Goal: Information Seeking & Learning: Learn about a topic

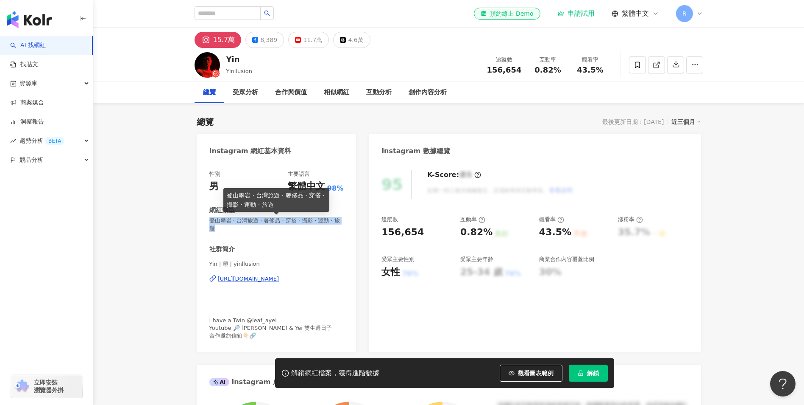
drag, startPoint x: 210, startPoint y: 220, endPoint x: 232, endPoint y: 228, distance: 23.3
click at [232, 228] on span "登山攀岩 · 台灣旅遊 · 奢侈品 · 穿搭 · 攝影 · 運動 · 旅遊" at bounding box center [276, 224] width 134 height 15
copy span "登山攀岩 · 台灣旅遊 · 奢侈品 · 穿搭 · 攝影 · 運動 · 旅遊"
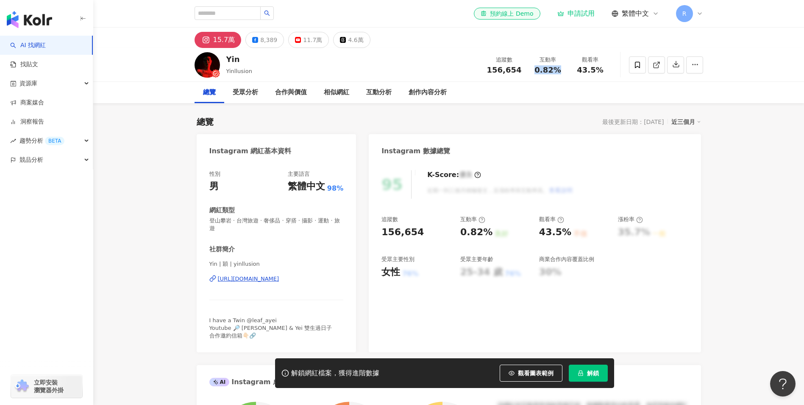
drag, startPoint x: 535, startPoint y: 70, endPoint x: 559, endPoint y: 67, distance: 24.7
click at [559, 67] on div "0.82%" at bounding box center [548, 70] width 32 height 8
copy span "0.82%"
click at [379, 93] on div "互動分析" at bounding box center [378, 92] width 25 height 10
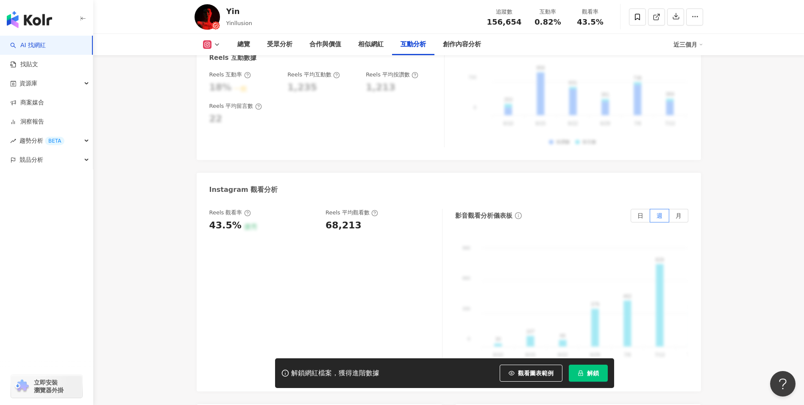
scroll to position [1840, 0]
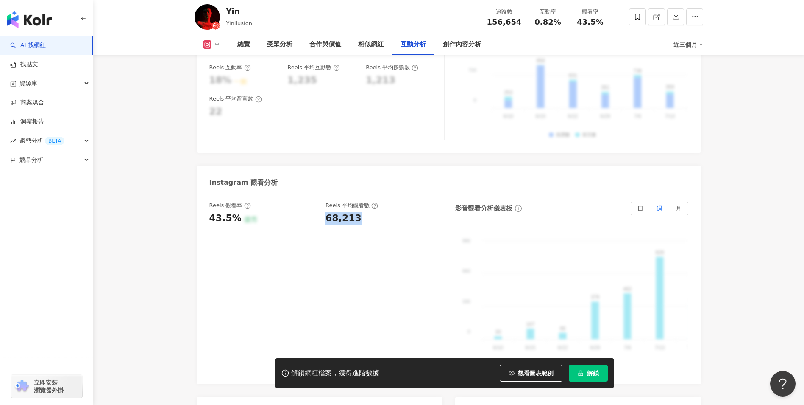
drag, startPoint x: 324, startPoint y: 195, endPoint x: 369, endPoint y: 195, distance: 45.8
click at [369, 201] on div "Reels 觀看率 43.5% 優秀 Reels 平均觀看數 68,213" at bounding box center [321, 212] width 224 height 23
copy div "68,213"
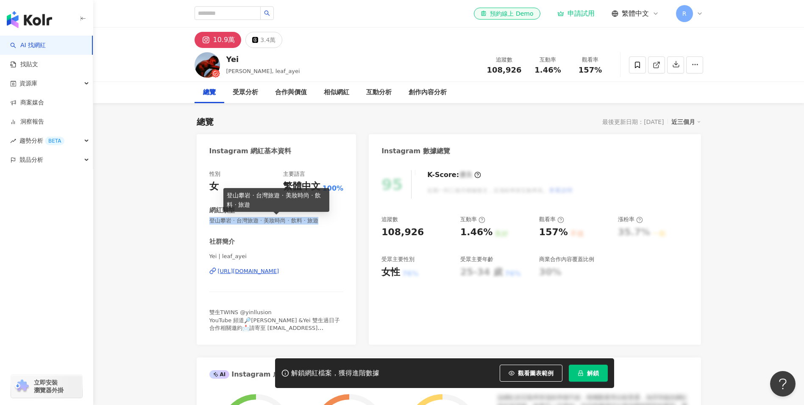
drag, startPoint x: 209, startPoint y: 221, endPoint x: 334, endPoint y: 225, distance: 124.7
click at [334, 225] on div "性別 女 主要語言 繁體中文 100% 網紅類型 登山攀岩 · 台灣旅遊 · 美妝時尚 · 飲料 · 旅遊 社群簡介 Yei | leaf_ayei http…" at bounding box center [276, 251] width 134 height 162
copy span "登山攀岩 · 台灣旅遊 · 美妝時尚 · 飲料 · 旅遊"
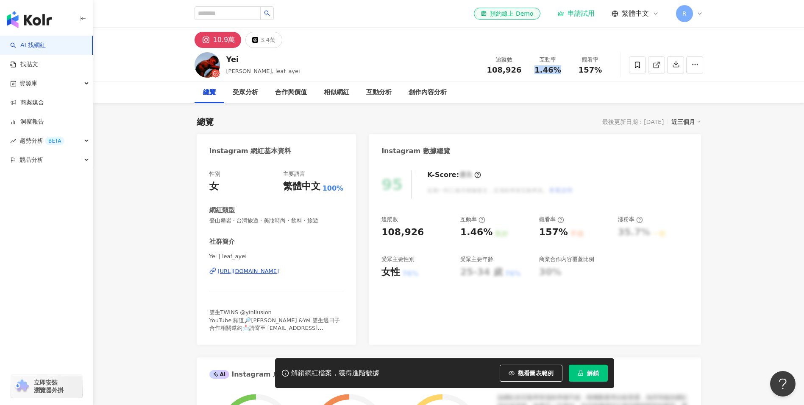
drag, startPoint x: 543, startPoint y: 71, endPoint x: 569, endPoint y: 71, distance: 25.9
click at [569, 71] on div "互動率 1.46%" at bounding box center [548, 65] width 42 height 18
copy span "1.46%"
click at [372, 96] on div "互動分析" at bounding box center [378, 92] width 25 height 10
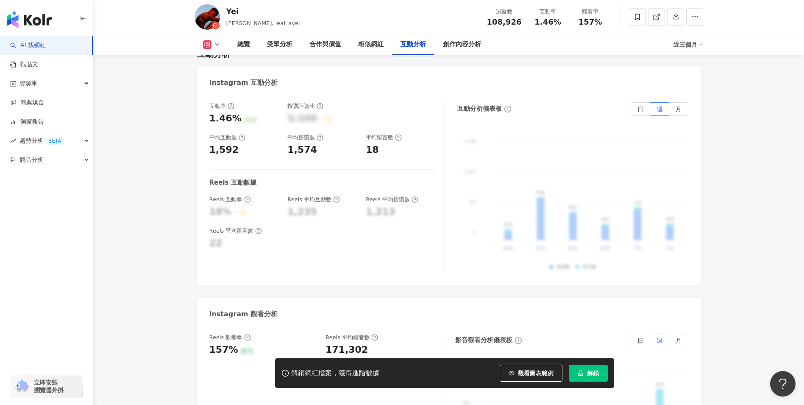
scroll to position [1874, 0]
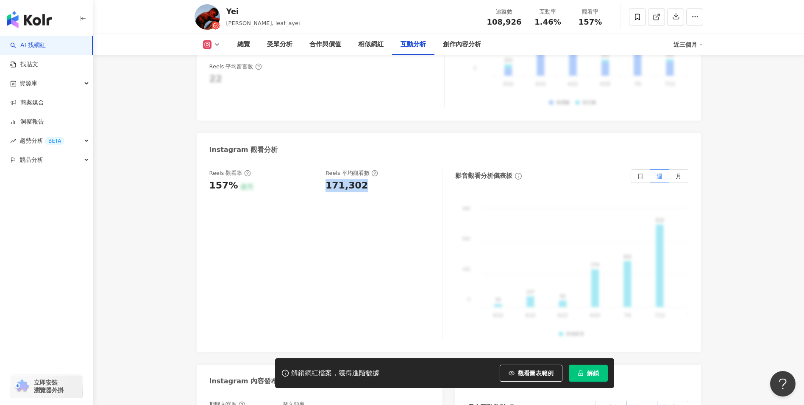
drag, startPoint x: 327, startPoint y: 149, endPoint x: 367, endPoint y: 150, distance: 40.7
click at [367, 169] on div "Reels 觀看率 157% 優秀 Reels 平均觀看數 171,302" at bounding box center [321, 180] width 224 height 23
copy div "171,302"
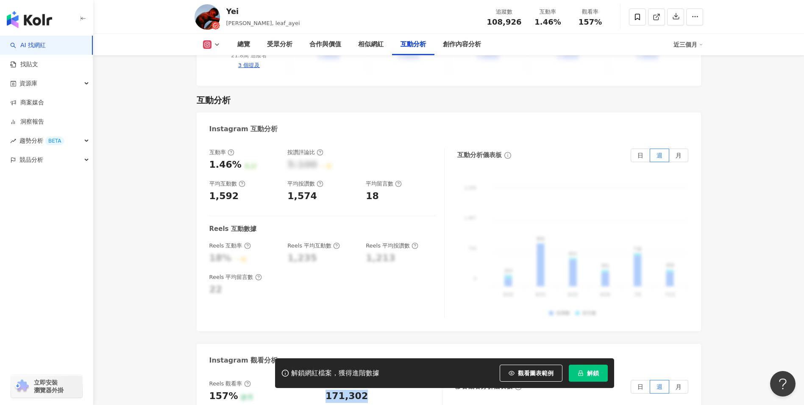
scroll to position [1662, 0]
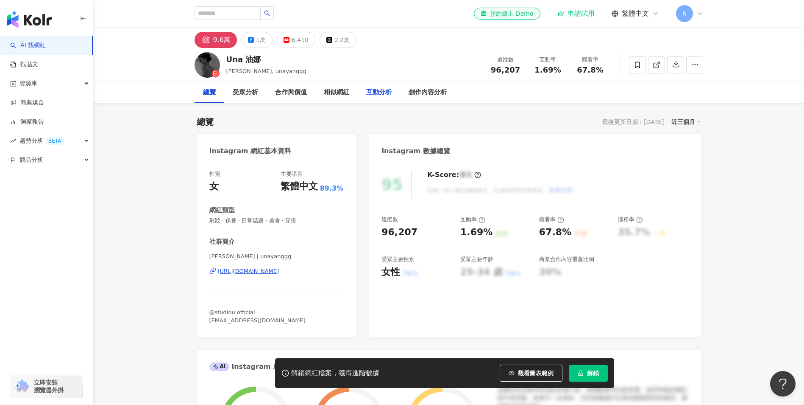
click at [374, 93] on div "互動分析" at bounding box center [378, 92] width 25 height 10
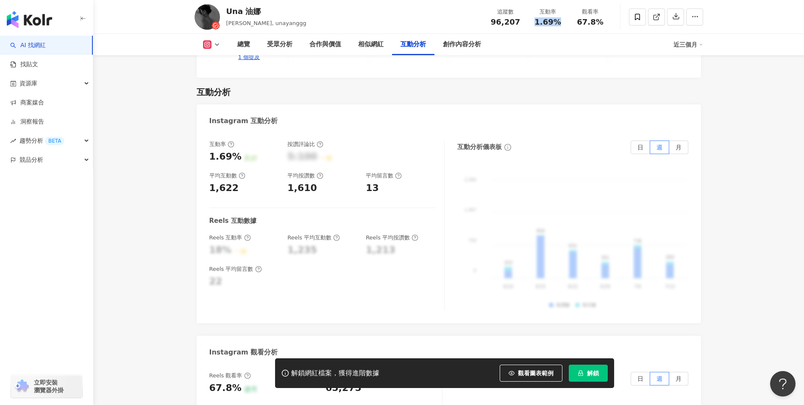
drag, startPoint x: 536, startPoint y: 19, endPoint x: 562, endPoint y: 22, distance: 26.6
click at [562, 22] on div "1.69%" at bounding box center [548, 22] width 32 height 8
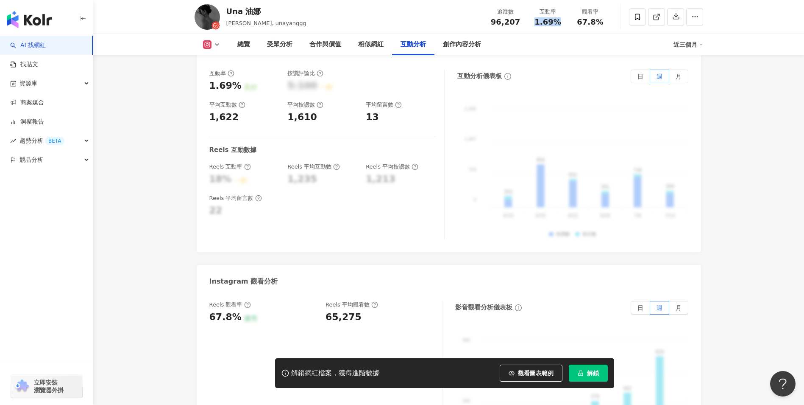
scroll to position [1773, 0]
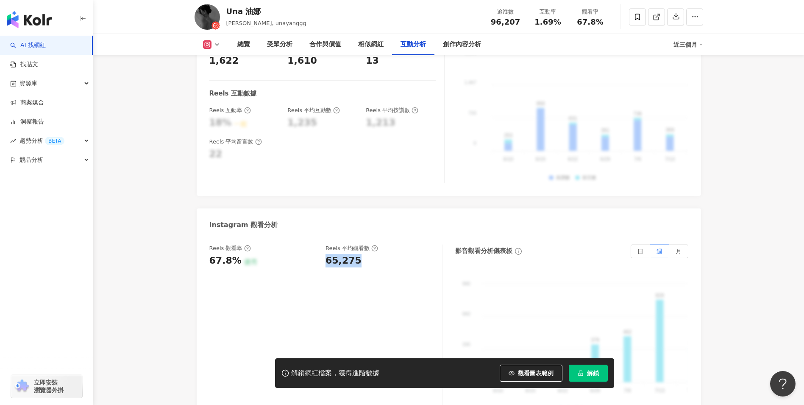
drag, startPoint x: 330, startPoint y: 240, endPoint x: 363, endPoint y: 237, distance: 32.7
click at [363, 244] on div "Reels 觀看率 67.8% 優秀 Reels 平均觀看數 65,275" at bounding box center [321, 255] width 224 height 23
copy div "65,275"
click at [240, 49] on div "總覽" at bounding box center [243, 44] width 13 height 10
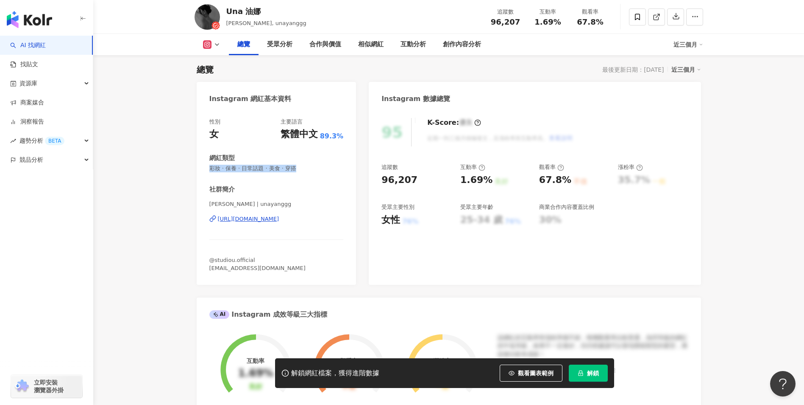
drag, startPoint x: 297, startPoint y: 168, endPoint x: 313, endPoint y: 177, distance: 19.2
click at [313, 177] on div "性別 女 主要語言 繁體中文 89.3% 網紅類型 彩妝 · 保養 · 日常話題 · 美食 · 穿搭 社群簡介 Una Yang | unayanggg ht…" at bounding box center [276, 195] width 134 height 154
copy div "網紅類型 彩妝 · 保養 · 日常話題 · 美食 · 穿搭"
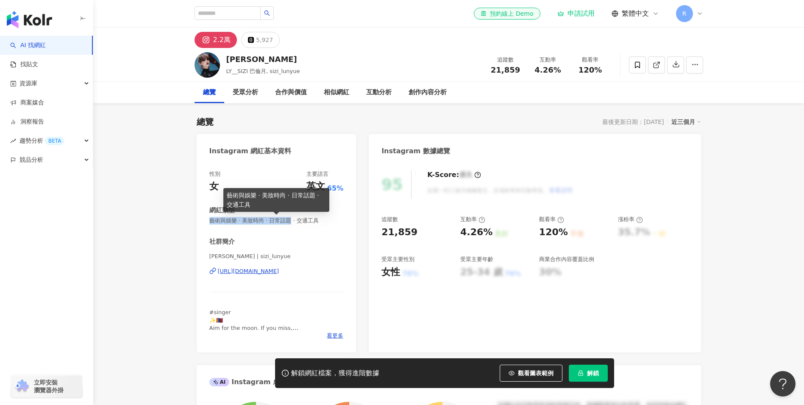
drag, startPoint x: 242, startPoint y: 223, endPoint x: 297, endPoint y: 221, distance: 55.2
click at [297, 221] on div "性別 女 主要語言 英文 65% 網紅類型 藝術與娛樂 · 美妝時尚 · 日常話題 · 交通工具 社群簡介 Sizi Lun Yue | sizi_lunyu…" at bounding box center [277, 257] width 160 height 190
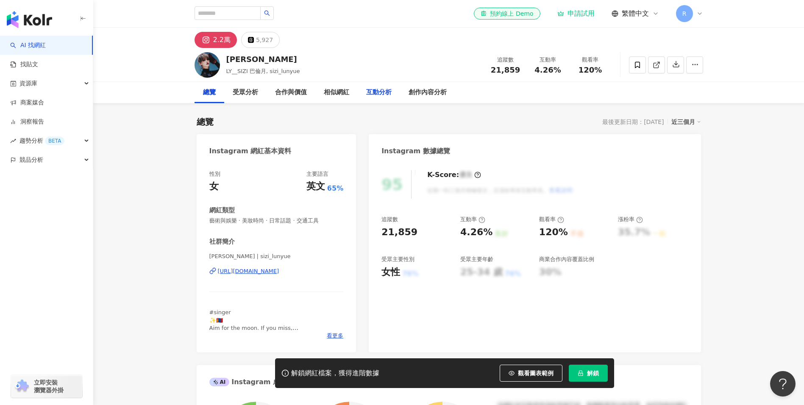
click at [385, 87] on div "互動分析" at bounding box center [379, 92] width 42 height 21
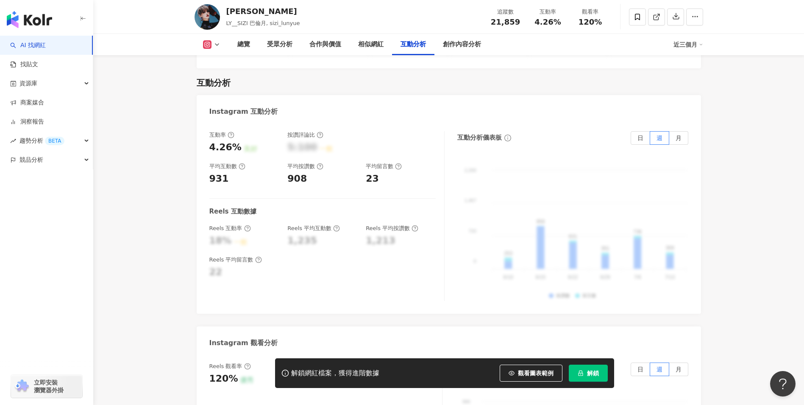
click at [580, 22] on span "120%" at bounding box center [591, 22] width 24 height 8
drag, startPoint x: 536, startPoint y: 20, endPoint x: 560, endPoint y: 18, distance: 23.8
click at [560, 18] on span "4.26%" at bounding box center [548, 22] width 26 height 8
copy span "4.26%"
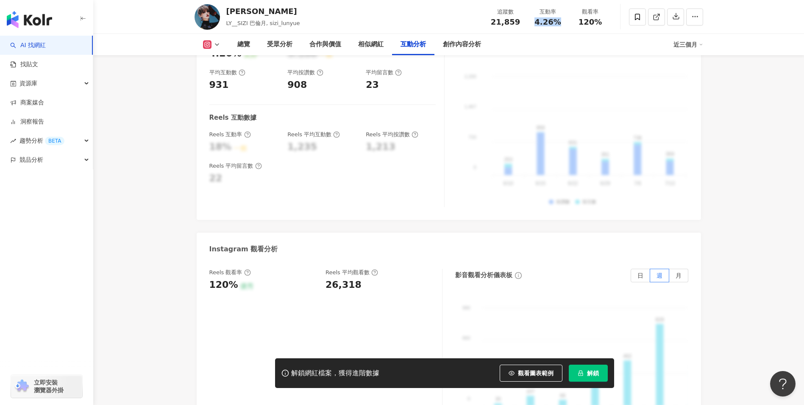
scroll to position [1788, 0]
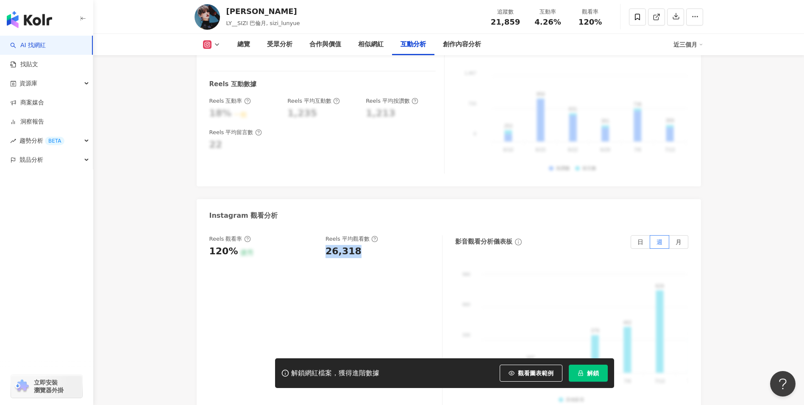
drag, startPoint x: 325, startPoint y: 238, endPoint x: 357, endPoint y: 237, distance: 32.7
click at [357, 237] on div "Reels 觀看率 120% 優秀 Reels 平均觀看數 26,318" at bounding box center [321, 246] width 224 height 23
copy div "26,318"
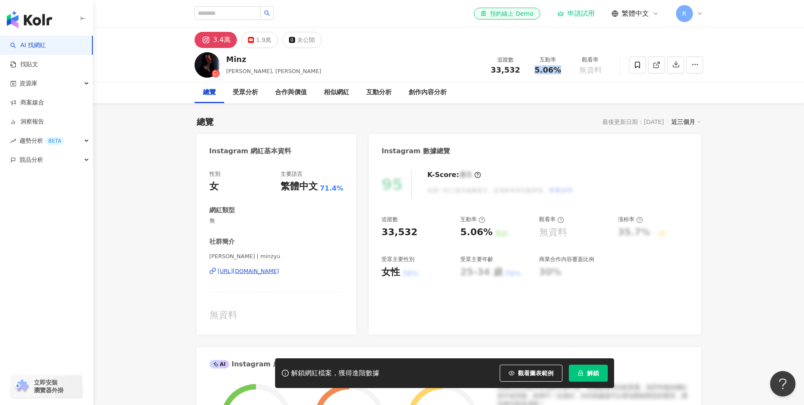
drag, startPoint x: 533, startPoint y: 70, endPoint x: 560, endPoint y: 68, distance: 27.3
click at [560, 68] on div "5.06%" at bounding box center [548, 70] width 32 height 8
click at [376, 94] on div "互動分析" at bounding box center [378, 92] width 25 height 10
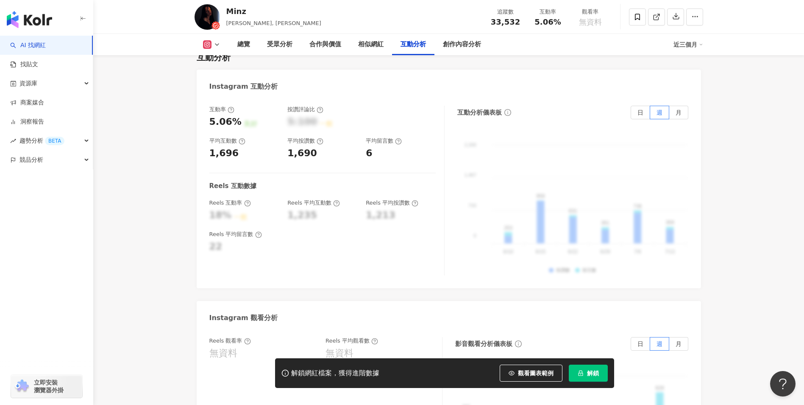
scroll to position [1732, 0]
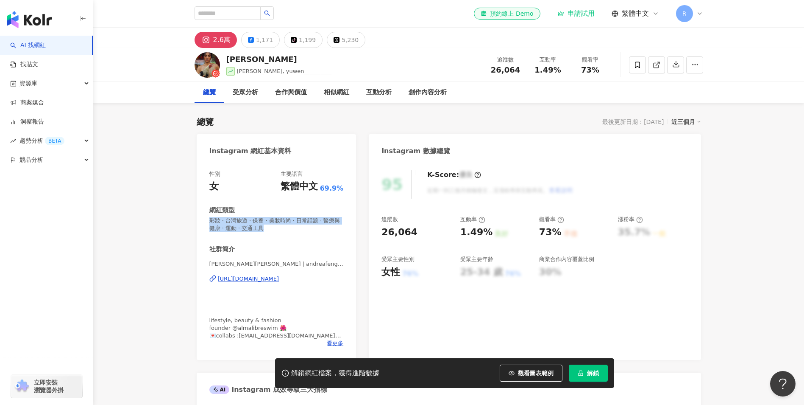
drag, startPoint x: 287, startPoint y: 227, endPoint x: 203, endPoint y: 218, distance: 84.1
click at [203, 218] on div "性別 女 主要語言 繁體中文 69.9% 網紅類型 彩妝 · 台灣旅遊 · 保養 · 美妝時尚 · 日常話題 · 醫療與健康 · 運動 · 交通工具 社群簡介…" at bounding box center [277, 261] width 160 height 198
copy span "彩妝 · 台灣旅遊 · 保養 · 美妝時尚 · 日常話題 · 醫療與健康 · 運動 · 交通工具"
drag, startPoint x: 528, startPoint y: 73, endPoint x: 559, endPoint y: 73, distance: 31.4
click at [559, 73] on div "互動率 1.49%" at bounding box center [548, 65] width 42 height 18
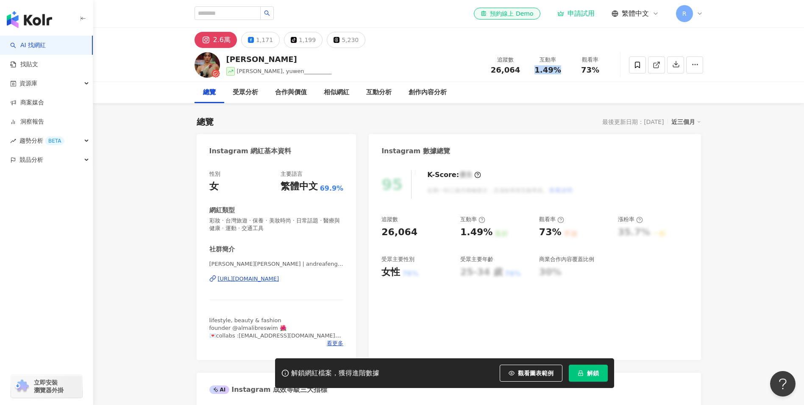
copy span "1.49%"
click at [379, 95] on div "互動分析" at bounding box center [378, 92] width 25 height 10
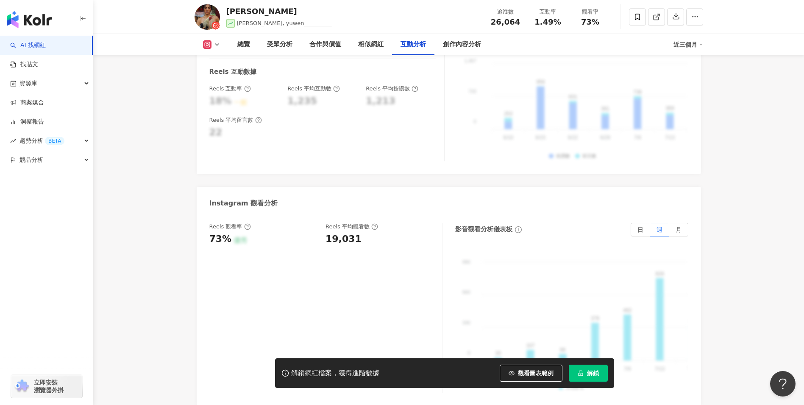
scroll to position [1838, 0]
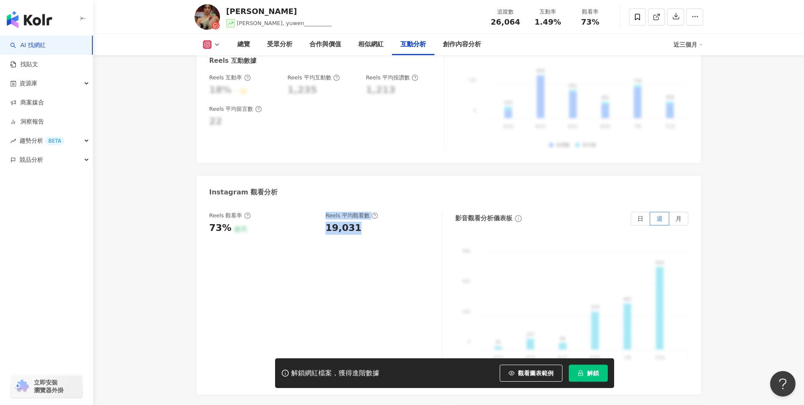
drag, startPoint x: 342, startPoint y: 198, endPoint x: 365, endPoint y: 198, distance: 22.9
click at [365, 212] on div "Reels 觀看率 73% 優秀 Reels 平均觀看數 19,031" at bounding box center [321, 223] width 224 height 23
click at [363, 221] on div "19,031" at bounding box center [380, 227] width 108 height 13
click at [328, 221] on div "19,031" at bounding box center [380, 227] width 108 height 13
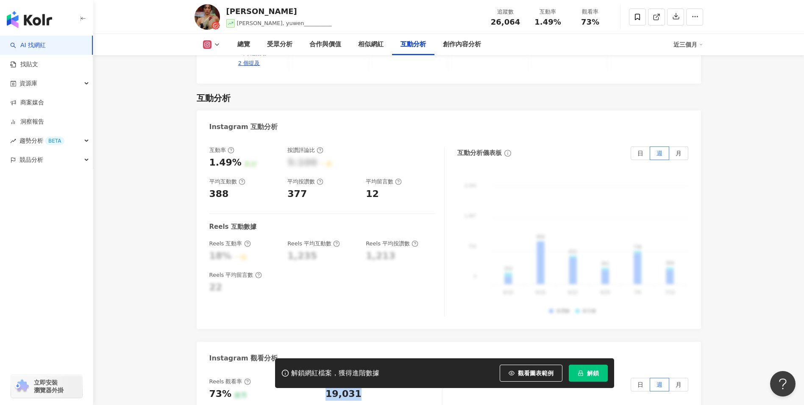
scroll to position [1668, 0]
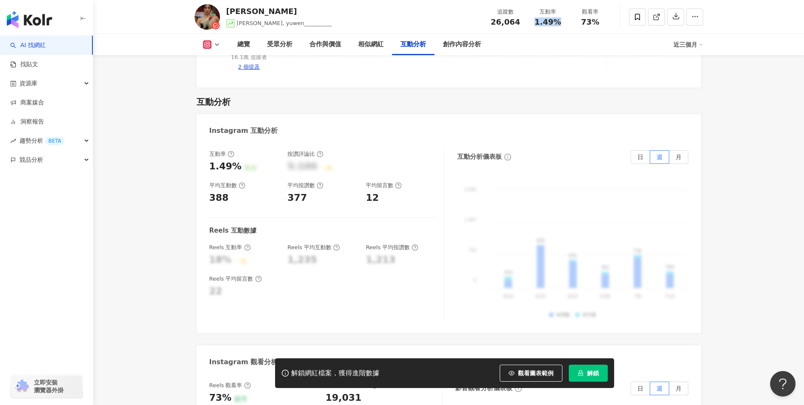
drag, startPoint x: 530, startPoint y: 20, endPoint x: 564, endPoint y: 22, distance: 33.5
click at [564, 22] on div "互動率 1.49%" at bounding box center [548, 17] width 42 height 18
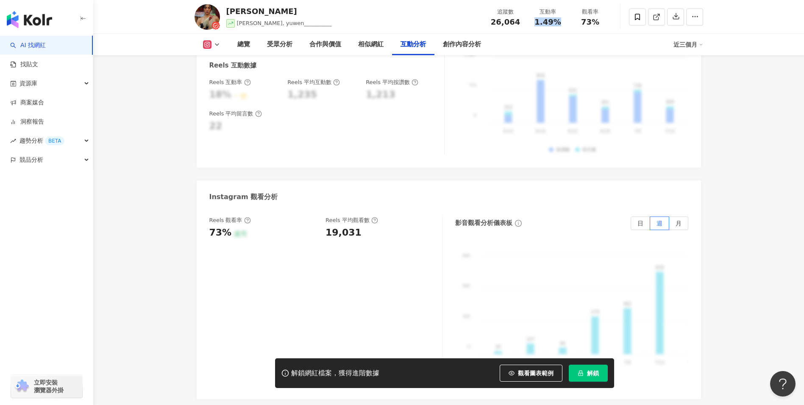
scroll to position [1838, 0]
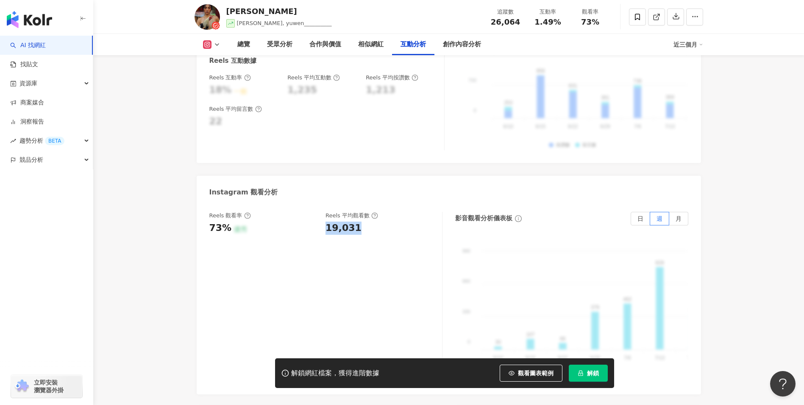
drag, startPoint x: 358, startPoint y: 196, endPoint x: 367, endPoint y: 197, distance: 8.9
click at [367, 212] on div "Reels 觀看率 73% 優秀 Reels 平均觀看數 19,031" at bounding box center [325, 297] width 233 height 170
copy div "19,031"
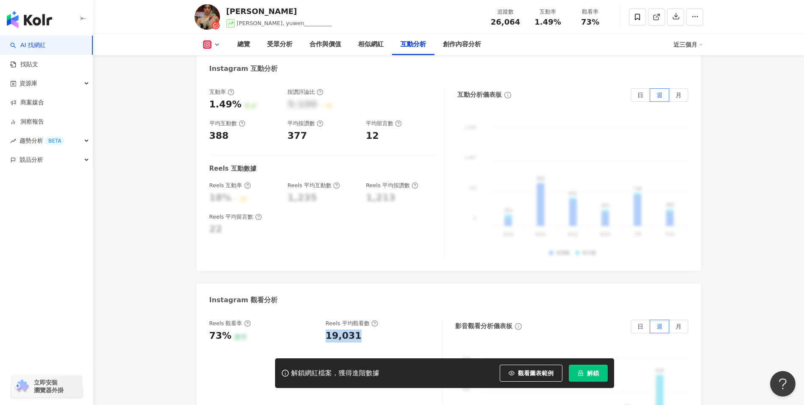
scroll to position [1753, 0]
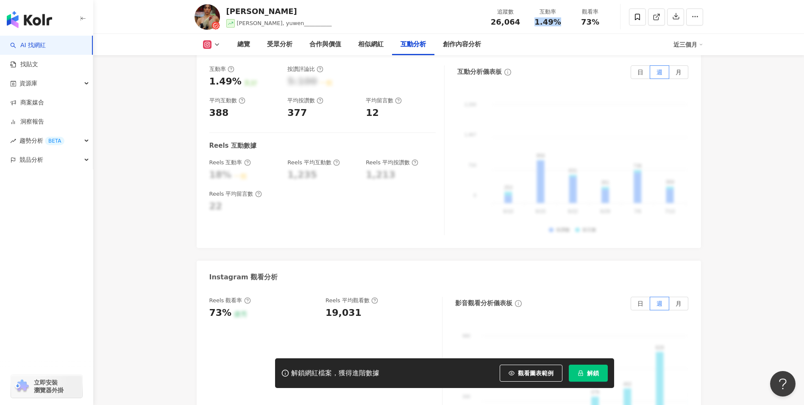
drag, startPoint x: 534, startPoint y: 22, endPoint x: 560, endPoint y: 25, distance: 25.6
click at [560, 25] on div "1.49%" at bounding box center [548, 22] width 32 height 8
copy span "1.49%"
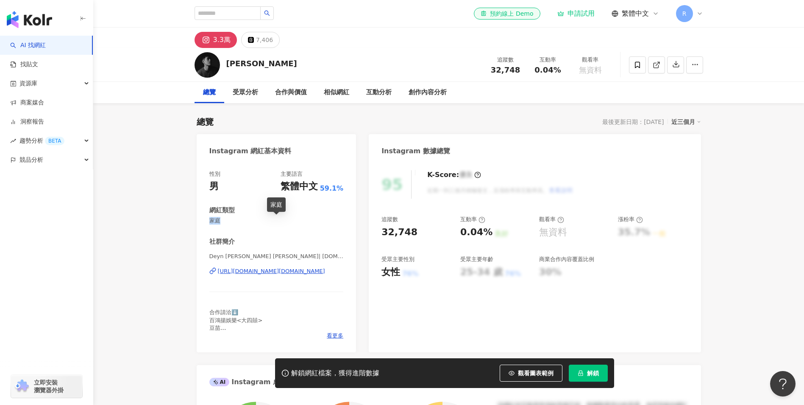
drag, startPoint x: 220, startPoint y: 218, endPoint x: 209, endPoint y: 218, distance: 10.2
click at [209, 218] on span "家庭" at bounding box center [276, 221] width 134 height 8
copy span "家庭"
drag, startPoint x: 551, startPoint y: 70, endPoint x: 558, endPoint y: 71, distance: 6.5
click at [558, 71] on div "0.04%" at bounding box center [548, 70] width 32 height 8
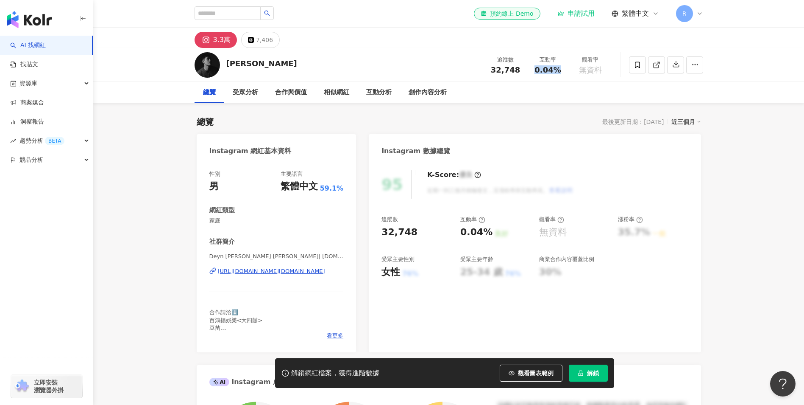
copy span "0.04%"
click at [379, 95] on div "互動分析" at bounding box center [378, 92] width 25 height 10
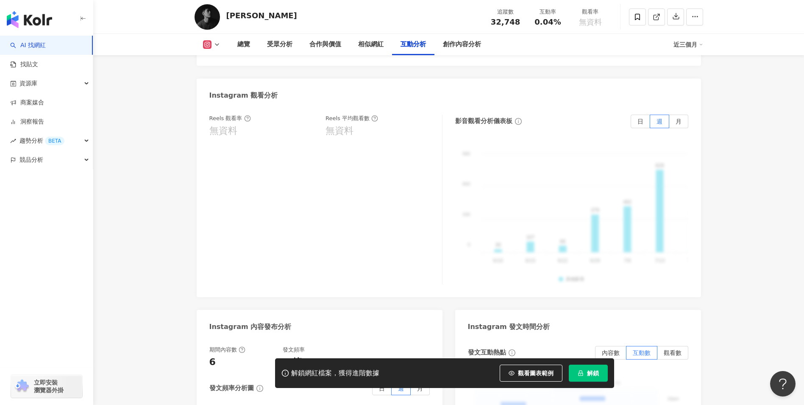
scroll to position [2080, 0]
